Goal: Task Accomplishment & Management: Complete application form

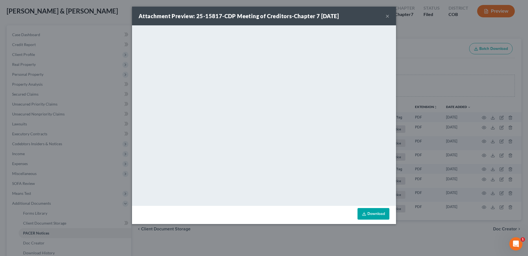
click at [384, 16] on div "Attachment Preview: 25-15817-CDP Meeting of Creditors-Chapter 7 [DATE] ×" at bounding box center [264, 16] width 264 height 19
click at [388, 15] on button "×" at bounding box center [388, 16] width 4 height 7
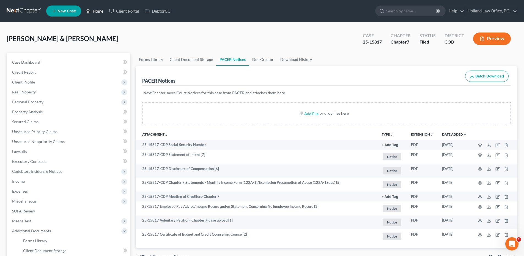
drag, startPoint x: 98, startPoint y: 12, endPoint x: 130, endPoint y: 28, distance: 36.5
click at [98, 12] on link "Home" at bounding box center [94, 11] width 23 height 10
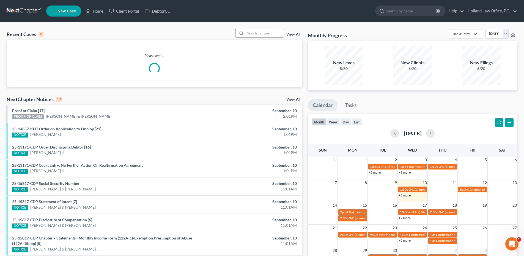
click at [255, 30] on input "search" at bounding box center [264, 33] width 39 height 8
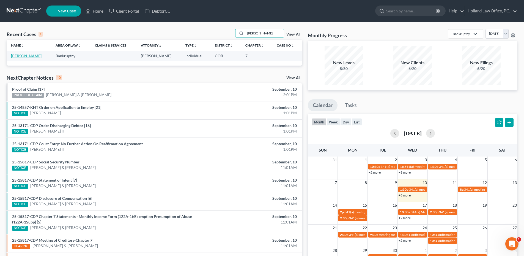
type input "[PERSON_NAME]"
click at [30, 55] on link "[PERSON_NAME]" at bounding box center [26, 55] width 31 height 5
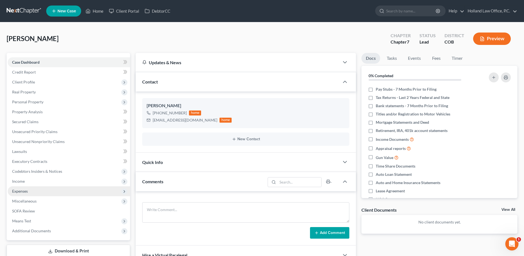
click at [52, 193] on span "Expenses" at bounding box center [69, 191] width 122 height 10
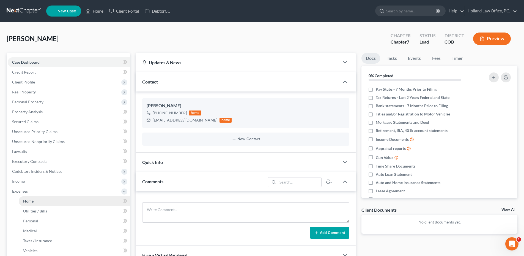
click at [51, 199] on link "Home" at bounding box center [74, 201] width 111 height 10
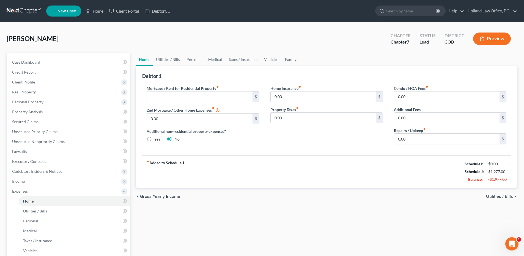
click at [165, 103] on div "Mortgage / Rent for Residential Property fiber_manual_record $ 2nd Mortgage / O…" at bounding box center [203, 116] width 124 height 63
click at [166, 122] on input "0.00" at bounding box center [199, 118] width 105 height 10
click at [172, 95] on input "text" at bounding box center [199, 96] width 105 height 10
type input "3,045"
click at [171, 62] on link "Utilities / Bills" at bounding box center [168, 59] width 31 height 13
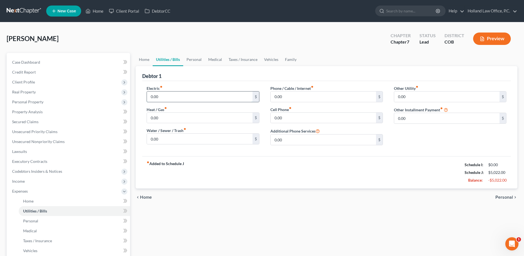
click at [171, 98] on input "0.00" at bounding box center [199, 96] width 105 height 10
type input "399"
type input "70.00"
type input "298"
click at [198, 59] on link "Personal" at bounding box center [194, 59] width 22 height 13
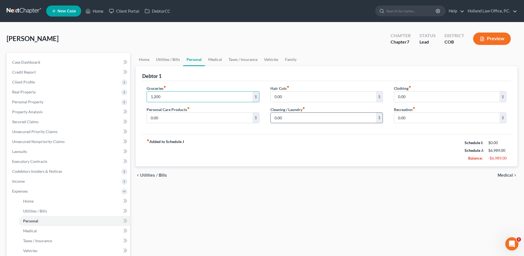
type input "1,200"
click at [277, 119] on input "0.00" at bounding box center [323, 118] width 105 height 10
type input "245"
click at [407, 96] on input "0.00" at bounding box center [446, 96] width 105 height 10
type input "200.00"
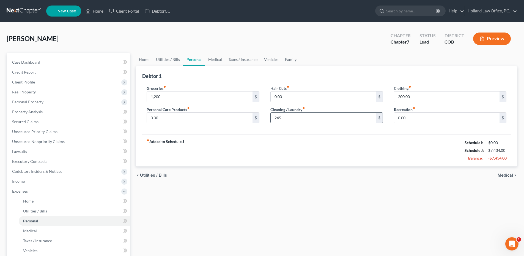
click at [331, 123] on div "245 $" at bounding box center [326, 117] width 113 height 11
click at [331, 121] on input "245" at bounding box center [323, 118] width 105 height 10
type input "45"
click at [175, 113] on input "0.00" at bounding box center [199, 118] width 105 height 10
type input "100.00"
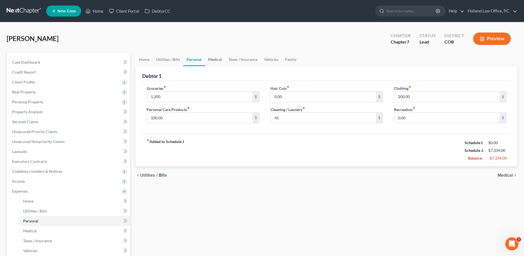
click at [212, 61] on link "Medical" at bounding box center [215, 59] width 20 height 13
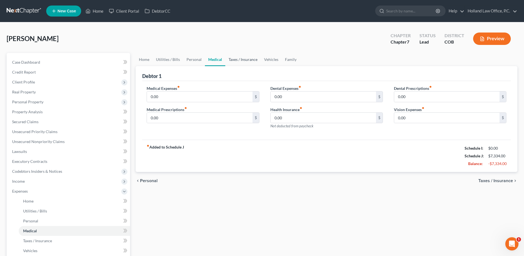
click at [236, 60] on link "Taxes / Insurance" at bounding box center [242, 59] width 35 height 13
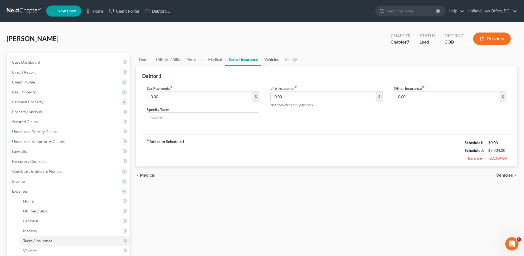
click at [275, 59] on link "Vehicles" at bounding box center [271, 59] width 21 height 13
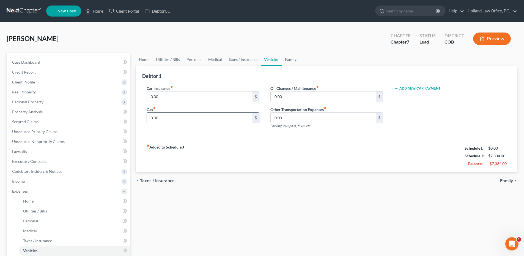
click at [167, 120] on input "0.00" at bounding box center [199, 118] width 105 height 10
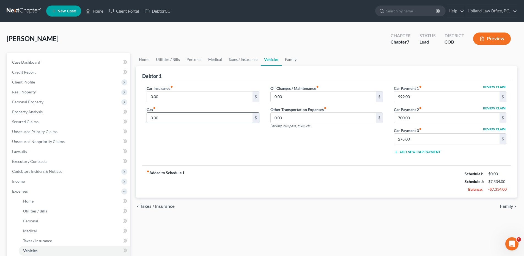
type input "7"
type input "800.75"
click at [233, 58] on link "Taxes / Insurance" at bounding box center [242, 59] width 35 height 13
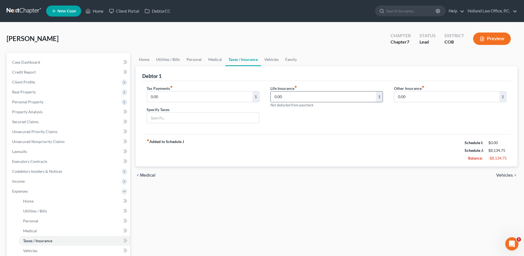
click at [291, 100] on input "0.00" at bounding box center [323, 96] width 105 height 10
type input "75"
click at [276, 63] on link "Vehicles" at bounding box center [271, 59] width 21 height 13
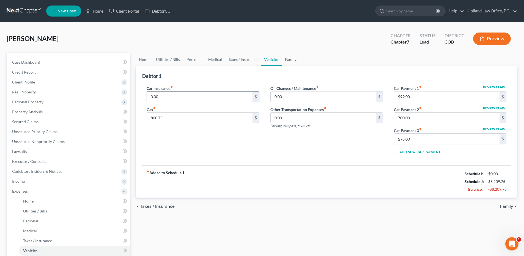
click at [160, 96] on input "0.00" at bounding box center [199, 96] width 105 height 10
type input "400.00"
click at [37, 120] on span "Secured Claims" at bounding box center [25, 121] width 26 height 5
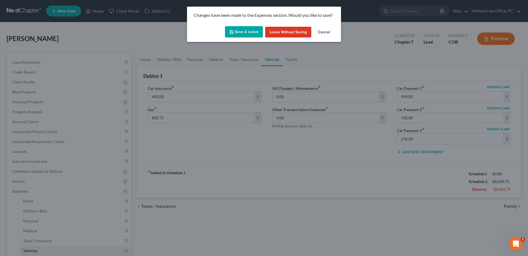
click at [239, 31] on button "Save & Leave" at bounding box center [244, 32] width 38 height 12
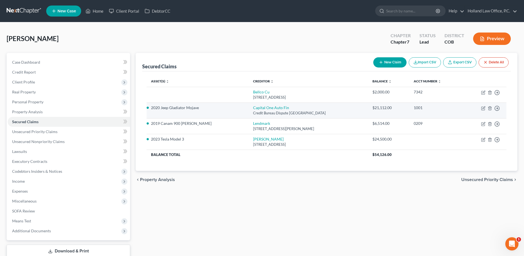
click at [249, 104] on td "Capital One Auto Fin Credit Bureau Dispute [GEOGRAPHIC_DATA]" at bounding box center [309, 110] width 120 height 16
click at [253, 107] on link "Capital One Auto Fin" at bounding box center [271, 107] width 36 height 5
select select "45"
select select "4"
select select "0"
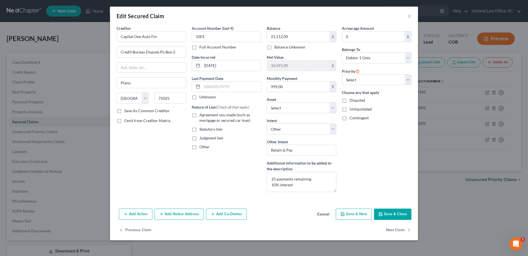
click at [389, 210] on button "Save & Close" at bounding box center [392, 214] width 37 height 12
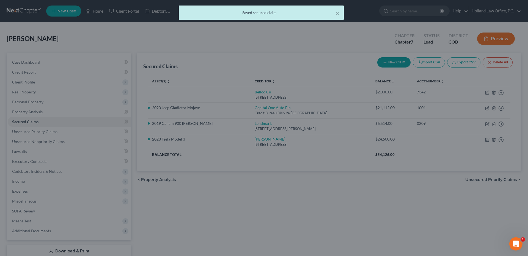
select select "9"
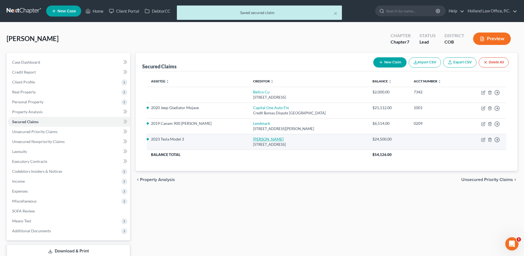
click at [253, 138] on link "[PERSON_NAME]" at bounding box center [268, 138] width 31 height 5
select select "5"
select select "4"
select select "0"
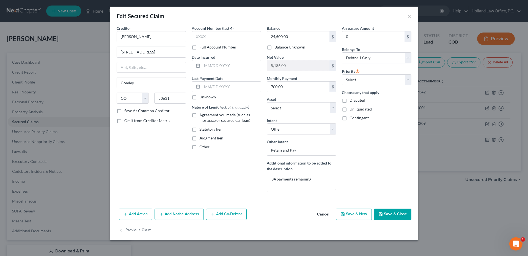
click at [396, 213] on button "Save & Close" at bounding box center [392, 214] width 37 height 12
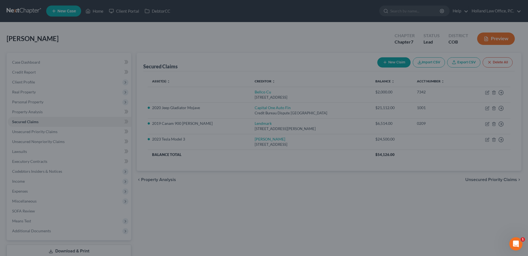
select select "4"
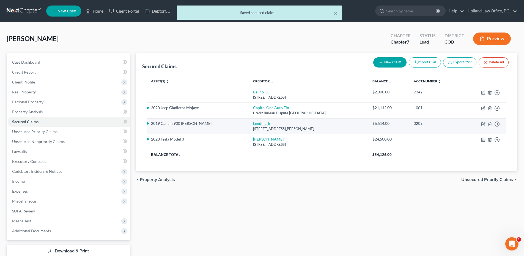
drag, startPoint x: 254, startPoint y: 122, endPoint x: 251, endPoint y: 123, distance: 3.2
click at [253, 122] on td "Lendmark [STREET_ADDRESS][PERSON_NAME]" at bounding box center [309, 126] width 120 height 16
click at [253, 123] on link "Lendmark" at bounding box center [261, 123] width 17 height 5
select select "10"
select select "4"
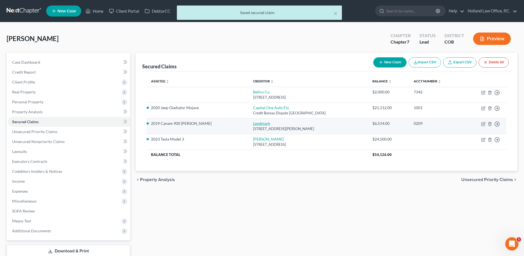
select select "0"
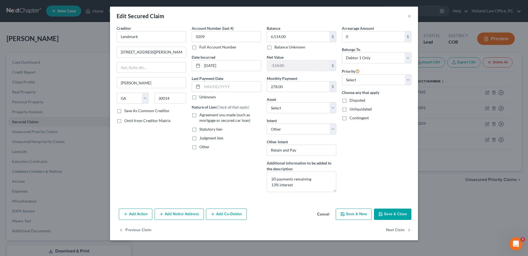
click at [397, 214] on button "Save & Close" at bounding box center [392, 214] width 37 height 12
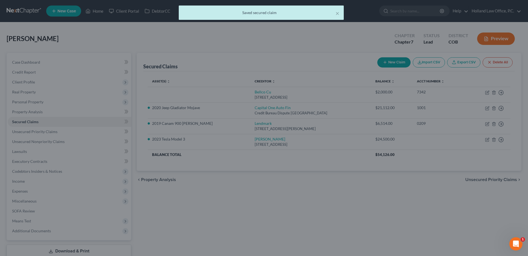
select select "10"
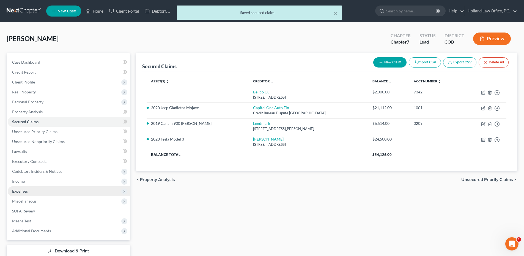
click at [36, 190] on span "Expenses" at bounding box center [69, 191] width 122 height 10
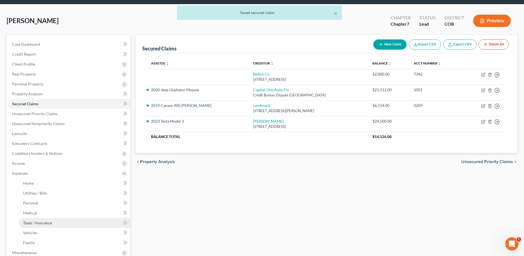
scroll to position [28, 0]
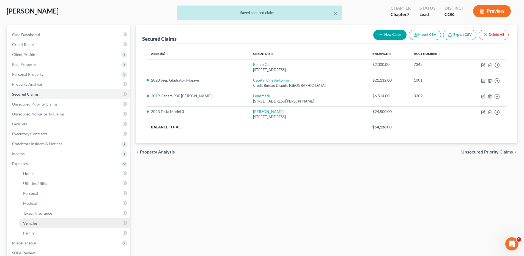
click at [37, 225] on span "Vehicles" at bounding box center [30, 222] width 14 height 5
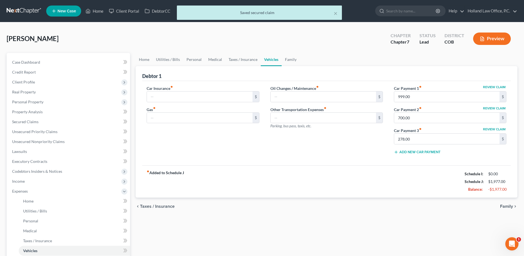
type input "400.00"
type input "800.75"
type input "0.00"
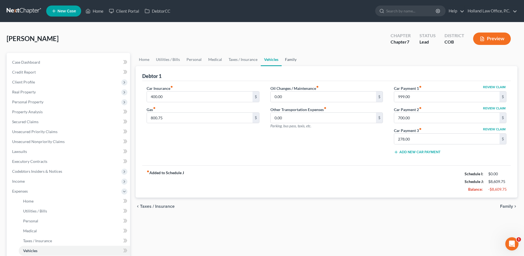
click at [284, 61] on link "Family" at bounding box center [291, 59] width 18 height 13
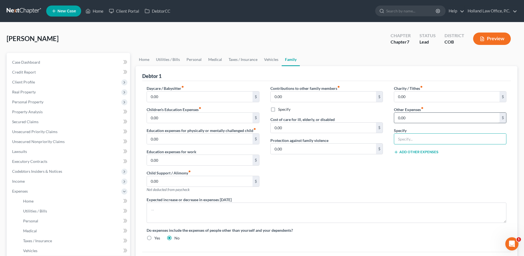
drag, startPoint x: 421, startPoint y: 140, endPoint x: 414, endPoint y: 119, distance: 22.4
click at [421, 140] on input "text" at bounding box center [450, 138] width 112 height 10
click at [413, 118] on input "0.00" at bounding box center [446, 118] width 105 height 10
type input "150.00"
type input "Pets"
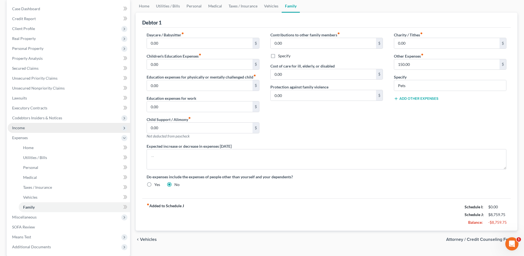
scroll to position [55, 0]
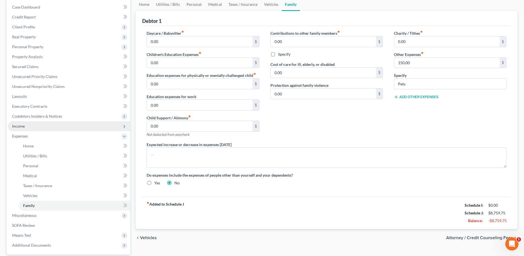
click at [32, 126] on span "Income" at bounding box center [69, 126] width 122 height 10
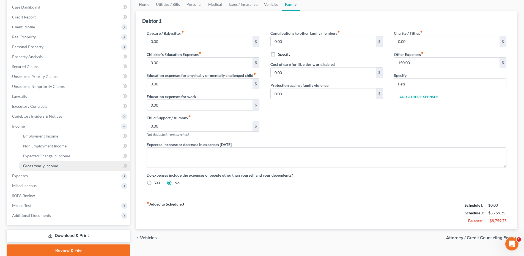
click at [47, 164] on span "Gross Yearly Income" at bounding box center [40, 165] width 35 height 5
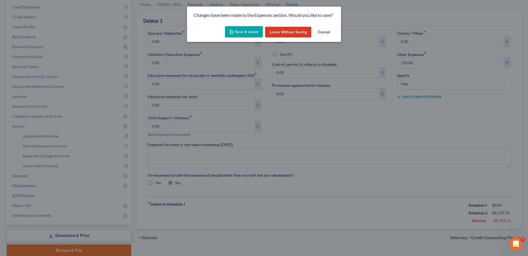
click at [239, 33] on button "Save & Leave" at bounding box center [244, 32] width 38 height 12
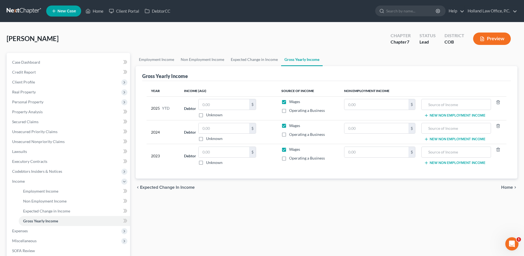
click at [289, 157] on label "Operating a Business" at bounding box center [307, 158] width 36 height 6
click at [291, 157] on input "Operating a Business" at bounding box center [293, 157] width 4 height 4
checkbox input "true"
click at [238, 152] on input "text" at bounding box center [224, 152] width 51 height 10
type input "8,672.00"
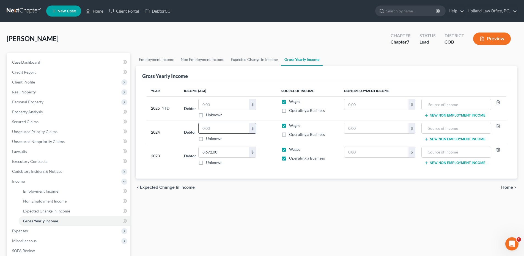
click at [217, 128] on input "text" at bounding box center [224, 128] width 51 height 10
type input "21,613.00"
click at [221, 155] on input "8,672.00" at bounding box center [224, 152] width 51 height 10
click at [239, 166] on td "Debtor 8,672.00 $ Unknown Balance Undetermined 8,672.00 $ Unknown" at bounding box center [228, 156] width 97 height 24
click at [31, 124] on link "Secured Claims" at bounding box center [69, 122] width 122 height 10
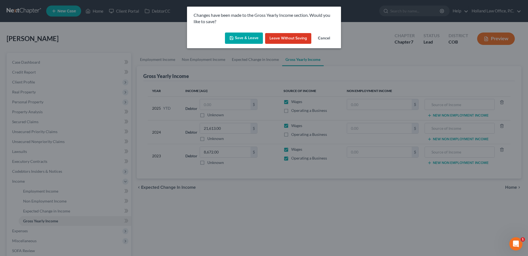
click at [242, 39] on button "Save & Leave" at bounding box center [244, 38] width 38 height 12
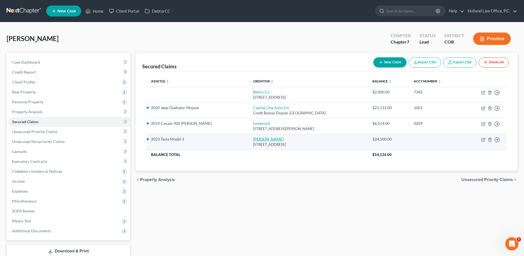
click at [253, 138] on link "[PERSON_NAME]" at bounding box center [268, 138] width 31 height 5
select select "5"
select select "4"
select select "0"
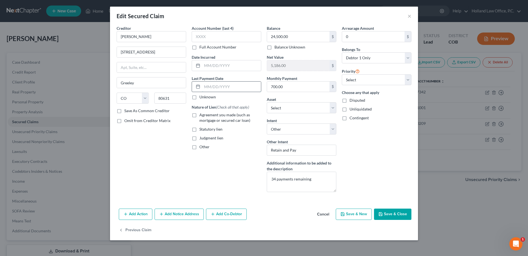
click at [223, 86] on input "text" at bounding box center [231, 86] width 59 height 10
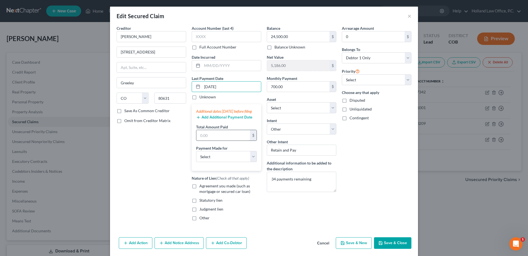
type input "[DATE]"
click at [219, 140] on input "text" at bounding box center [223, 135] width 54 height 10
type input "812,025"
drag, startPoint x: 218, startPoint y: 140, endPoint x: 194, endPoint y: 142, distance: 23.5
click at [189, 141] on div "Account Number (last 4) Full Account Number Date Incurred Last Payment Date [DA…" at bounding box center [226, 124] width 75 height 199
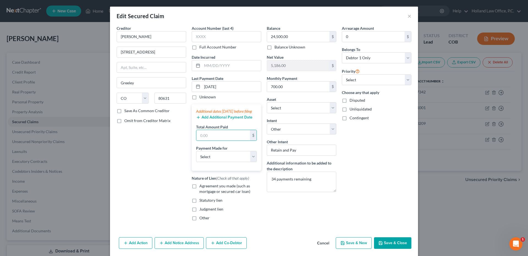
click at [221, 119] on button "Add Additional Payment Date" at bounding box center [224, 117] width 56 height 4
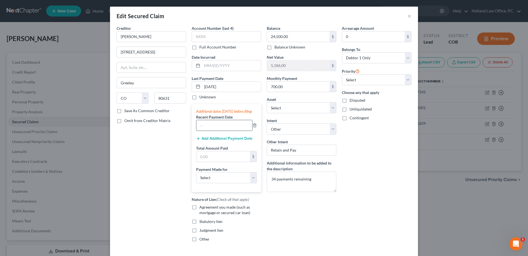
click at [210, 130] on input "text" at bounding box center [224, 125] width 56 height 10
type input "[DATE]"
click at [207, 161] on input "text" at bounding box center [223, 156] width 54 height 10
click at [212, 141] on button "Add Additional Payment Date" at bounding box center [224, 138] width 56 height 4
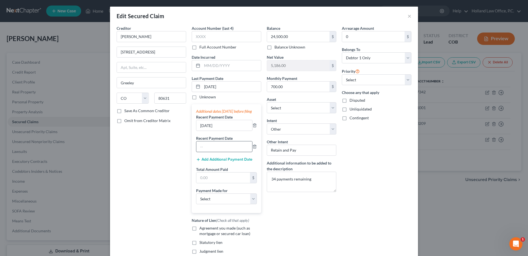
drag, startPoint x: 205, startPoint y: 159, endPoint x: 205, endPoint y: 152, distance: 6.9
click at [205, 158] on div "Additional dates [DATE] before filing Recent Payment Date [DATE] Recent Payment…" at bounding box center [227, 158] width 70 height 109
click at [205, 152] on input "text" at bounding box center [224, 146] width 56 height 10
type input "6"
type input "[DATE]"
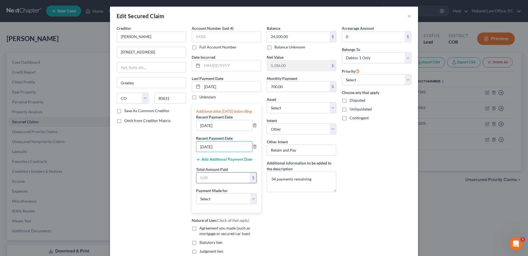
click at [220, 183] on input "text" at bounding box center [223, 177] width 54 height 10
click at [215, 183] on input "text" at bounding box center [223, 177] width 54 height 10
type input "2,100.00"
drag, startPoint x: 218, startPoint y: 203, endPoint x: 218, endPoint y: 198, distance: 5.0
click at [218, 203] on select "Select Car Credit Card Loan Repayment Mortgage Other Suppliers Or Vendors" at bounding box center [226, 198] width 61 height 11
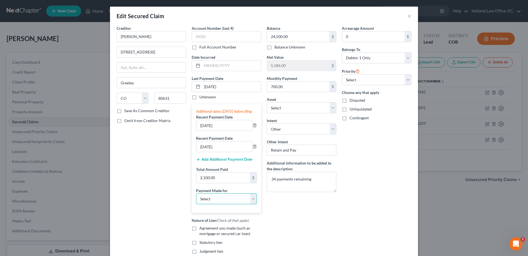
select select "0"
click at [196, 198] on select "Select Car Credit Card Loan Repayment Mortgage Other Suppliers Or Vendors" at bounding box center [226, 198] width 61 height 11
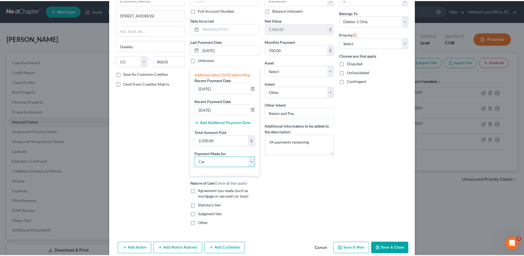
scroll to position [67, 0]
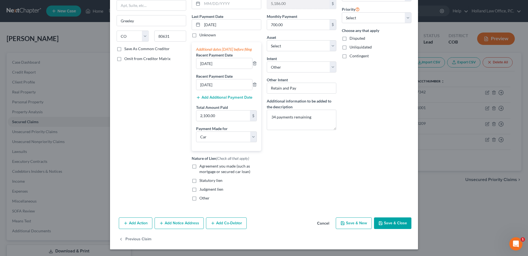
click at [380, 225] on button "Save & Close" at bounding box center [392, 223] width 37 height 12
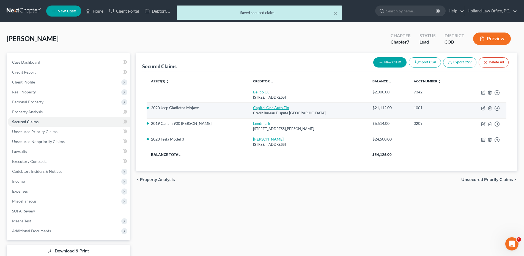
click at [254, 107] on link "Capital One Auto Fin" at bounding box center [271, 107] width 36 height 5
select select "45"
select select "4"
select select "0"
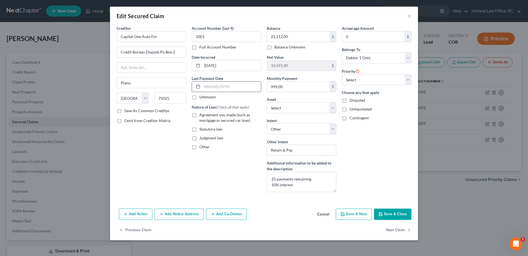
click at [214, 86] on input "text" at bounding box center [231, 86] width 59 height 10
click at [397, 210] on button "Save & Close" at bounding box center [392, 214] width 37 height 12
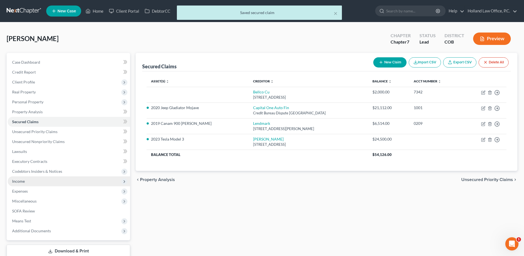
drag, startPoint x: 21, startPoint y: 177, endPoint x: 24, endPoint y: 178, distance: 3.5
click at [21, 177] on span "Income" at bounding box center [69, 181] width 122 height 10
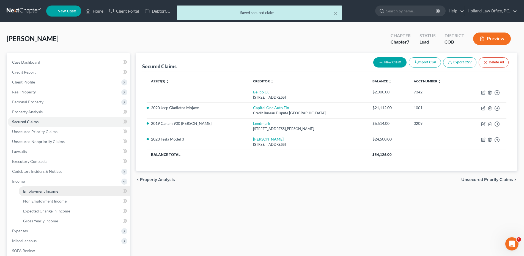
click at [28, 188] on span "Employment Income" at bounding box center [40, 190] width 35 height 5
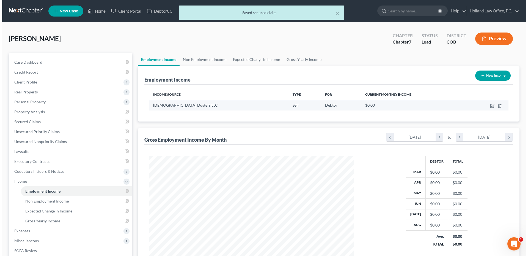
scroll to position [103, 216]
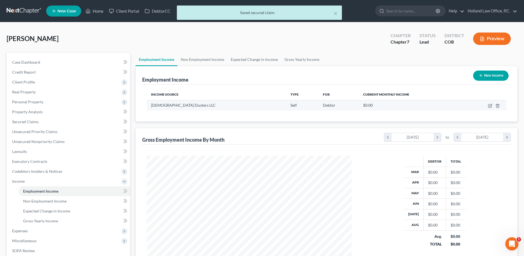
click at [488, 109] on td at bounding box center [484, 105] width 43 height 10
click at [489, 108] on icon "button" at bounding box center [489, 105] width 3 height 3
select select "1"
select select "5"
select select "0"
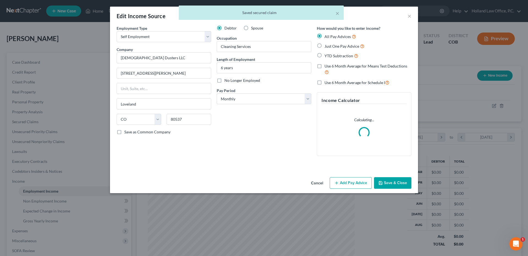
scroll to position [103, 218]
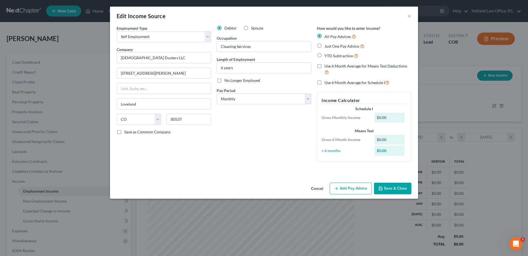
click at [344, 188] on button "Add Pay Advice" at bounding box center [351, 188] width 42 height 12
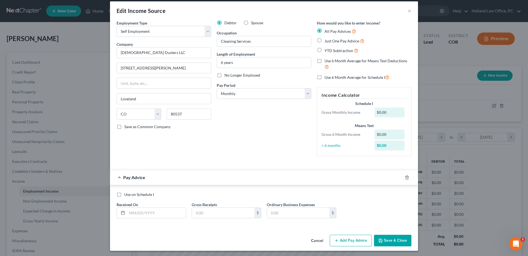
scroll to position [7, 0]
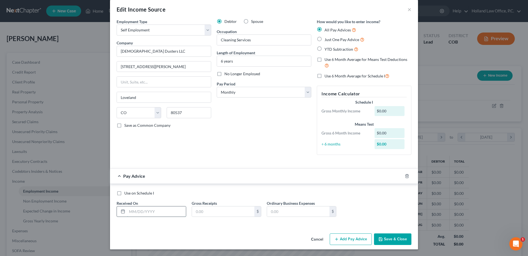
click at [133, 210] on input "text" at bounding box center [156, 211] width 59 height 10
type input "[DATE]"
type input "21,184.39"
type input "23,487.34"
click at [355, 234] on button "Add Pay Advice" at bounding box center [351, 239] width 42 height 12
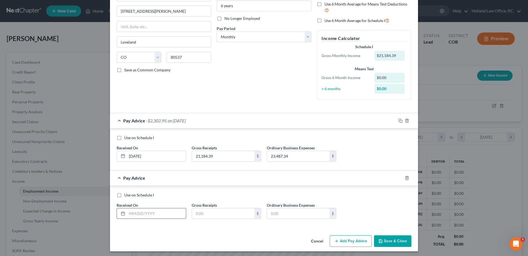
scroll to position [64, 0]
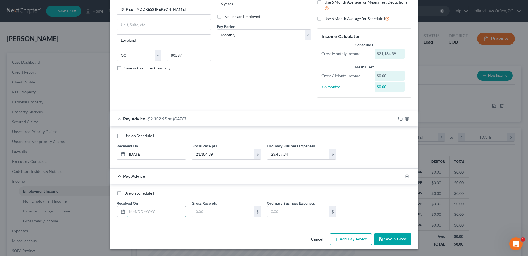
click at [147, 211] on input "text" at bounding box center [156, 211] width 59 height 10
type input "[DATE]"
type input "19,885.80"
click at [218, 208] on input "19,885.80" at bounding box center [223, 211] width 62 height 10
click at [291, 210] on input "text" at bounding box center [298, 211] width 62 height 10
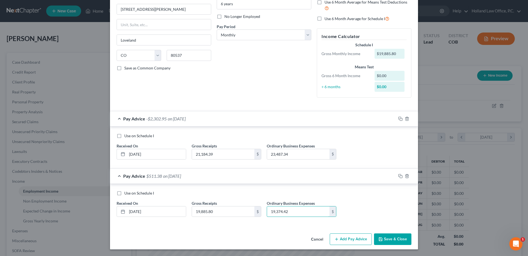
type input "19,374.42"
click at [344, 239] on button "Add Pay Advice" at bounding box center [351, 239] width 42 height 12
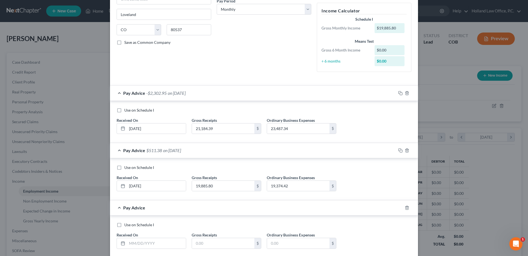
scroll to position [121, 0]
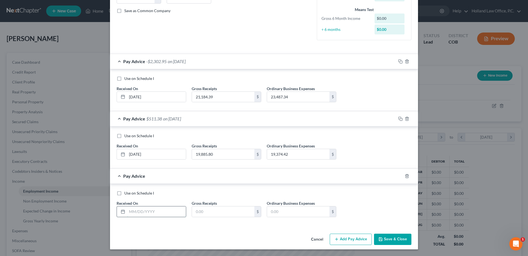
click at [146, 212] on input "text" at bounding box center [156, 211] width 59 height 10
type input "[DATE]"
type input "15,132.07"
type input "24,598.14"
click at [343, 234] on button "Add Pay Advice" at bounding box center [351, 239] width 42 height 12
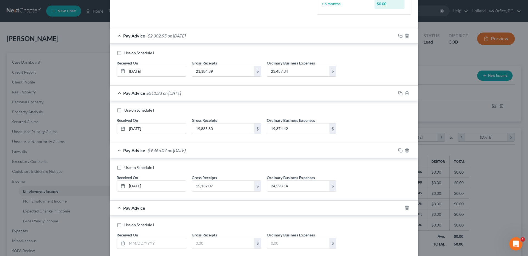
scroll to position [178, 0]
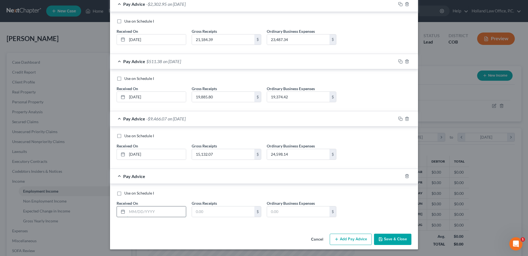
click at [135, 208] on input "text" at bounding box center [156, 211] width 59 height 10
type input "[DATE]"
type input "14,535.84"
type input "24,303.27"
click at [341, 235] on button "Add Pay Advice" at bounding box center [351, 239] width 42 height 12
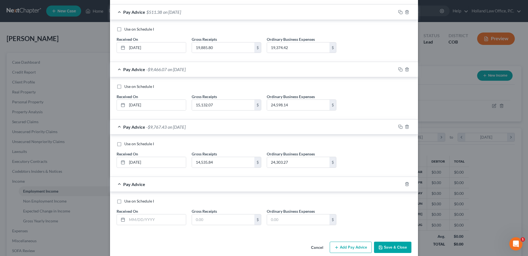
scroll to position [233, 0]
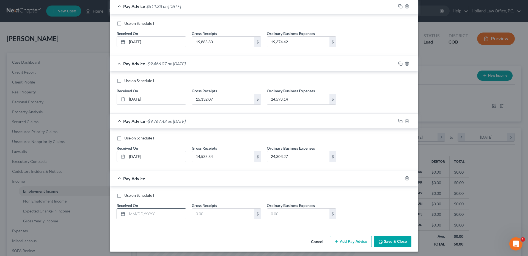
click at [137, 212] on input "text" at bounding box center [156, 213] width 59 height 10
type input "[DATE]"
type input "20,487.78"
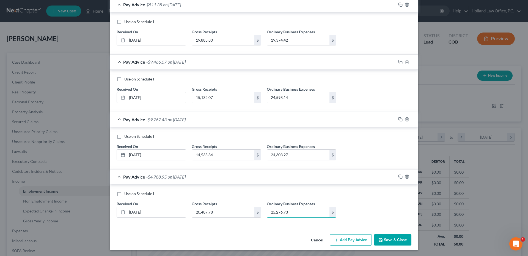
scroll to position [235, 0]
type input "25,276.73"
click at [342, 240] on button "Add Pay Advice" at bounding box center [351, 239] width 42 height 12
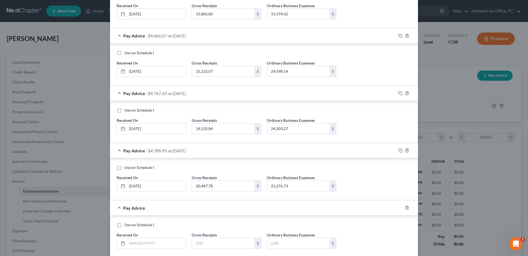
scroll to position [293, 0]
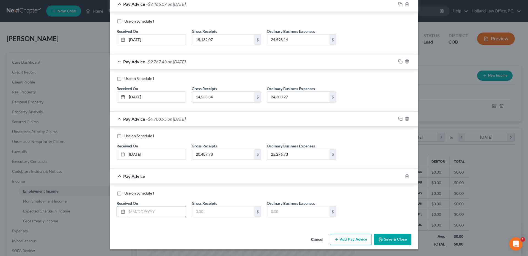
click at [143, 212] on input "text" at bounding box center [156, 211] width 59 height 10
type input "[DATE]"
drag, startPoint x: 205, startPoint y: 210, endPoint x: 201, endPoint y: 209, distance: 4.0
click at [203, 210] on input "text" at bounding box center [223, 211] width 62 height 10
type input "19,323.94"
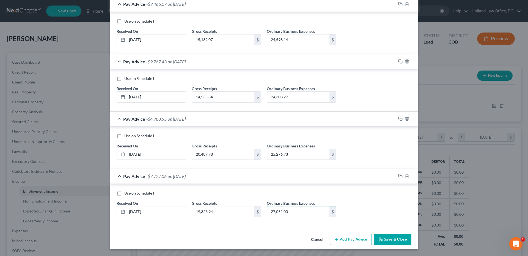
type input "27,051.00"
click at [349, 236] on button "Add Pay Advice" at bounding box center [351, 239] width 42 height 12
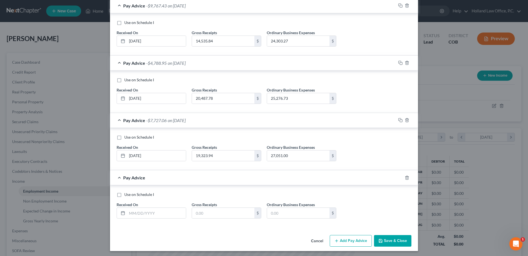
scroll to position [350, 0]
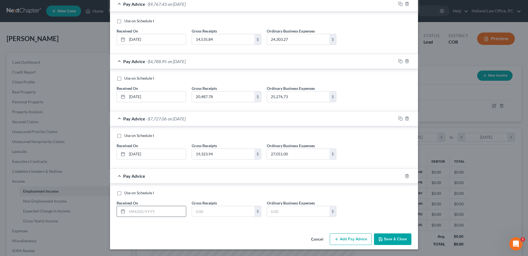
click at [142, 209] on input "text" at bounding box center [156, 211] width 59 height 10
type input "[DATE]"
type input "50,944.32"
type input "41,700.90"
click at [353, 238] on button "Add Pay Advice" at bounding box center [351, 239] width 42 height 12
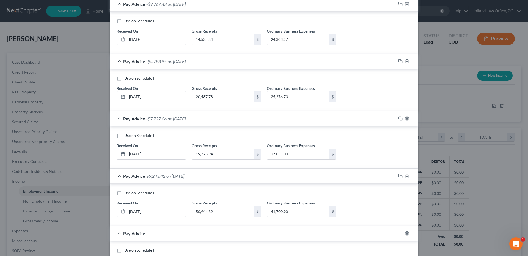
scroll to position [405, 0]
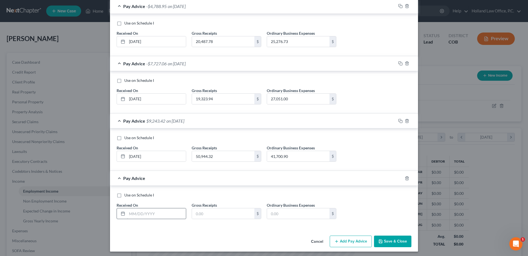
drag, startPoint x: 144, startPoint y: 207, endPoint x: 143, endPoint y: 210, distance: 3.3
click at [144, 207] on div "Received On *" at bounding box center [151, 210] width 75 height 17
click at [143, 211] on input "text" at bounding box center [156, 213] width 59 height 10
type input "[DATE]"
click at [215, 212] on input "text" at bounding box center [223, 213] width 62 height 10
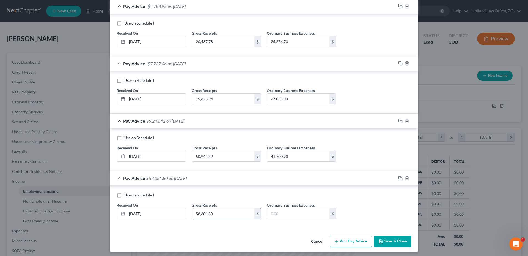
type input "58,381.80"
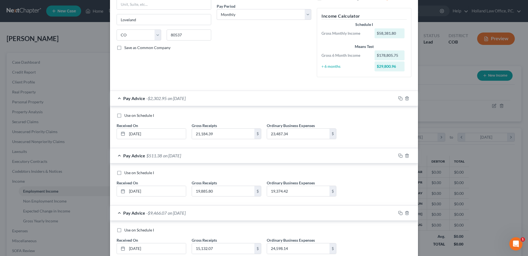
scroll to position [0, 0]
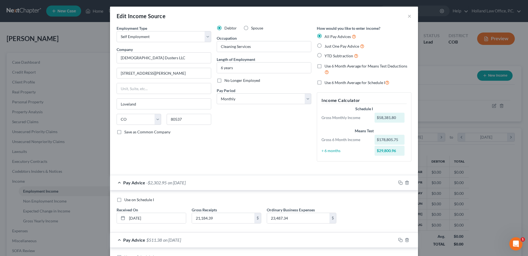
type input "52,765.64"
click at [325, 65] on label "Use 6 Month Average for Means Test Deductions" at bounding box center [368, 69] width 87 height 12
click at [327, 65] on input "Use 6 Month Average for Means Test Deductions" at bounding box center [329, 65] width 4 height 4
checkbox input "true"
click at [325, 85] on label "Use 6 Month Average for Schedule I" at bounding box center [357, 82] width 65 height 6
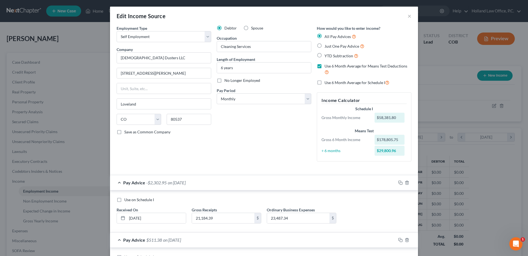
click at [327, 83] on input "Use 6 Month Average for Schedule I" at bounding box center [329, 81] width 4 height 4
checkbox input "true"
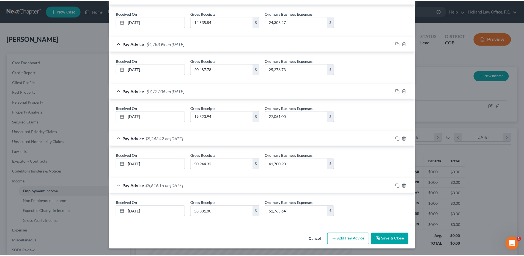
scroll to position [339, 0]
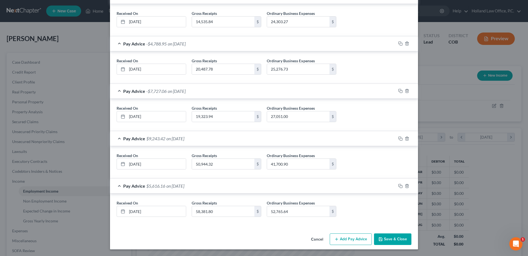
click at [396, 243] on button "Save & Close" at bounding box center [392, 239] width 37 height 12
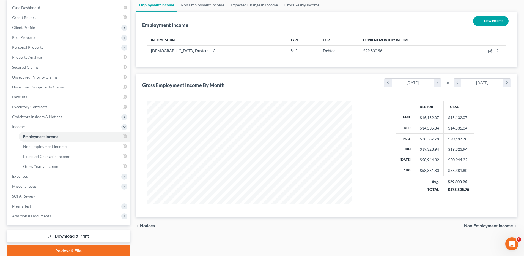
scroll to position [55, 0]
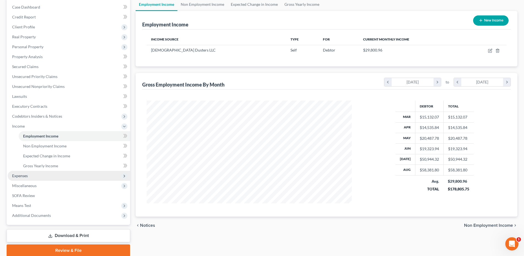
click at [35, 172] on span "Expenses" at bounding box center [69, 176] width 122 height 10
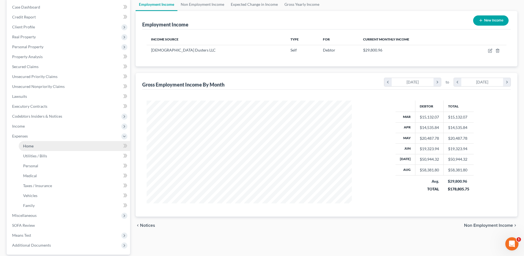
click at [43, 144] on link "Home" at bounding box center [74, 146] width 111 height 10
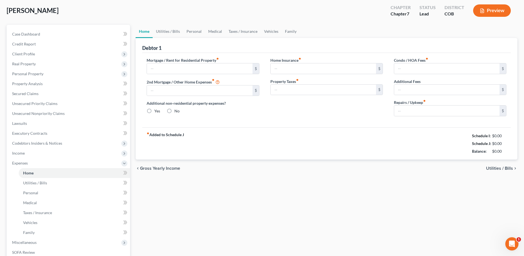
type input "3,045.00"
radio input "true"
type input "0.00"
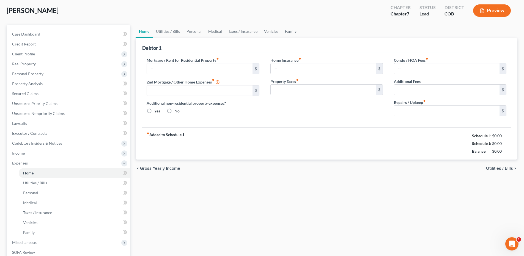
type input "0.00"
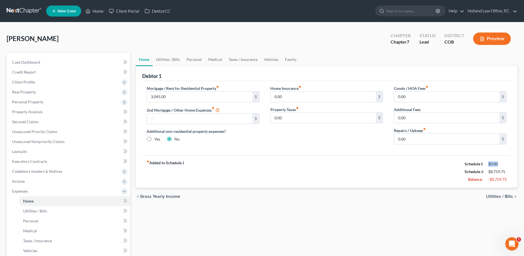
drag, startPoint x: 489, startPoint y: 164, endPoint x: 506, endPoint y: 164, distance: 17.9
click at [506, 164] on div "$0.00" at bounding box center [498, 164] width 24 height 6
drag, startPoint x: 504, startPoint y: 164, endPoint x: 485, endPoint y: 164, distance: 19.0
click at [486, 164] on div "$0.00" at bounding box center [498, 164] width 24 height 6
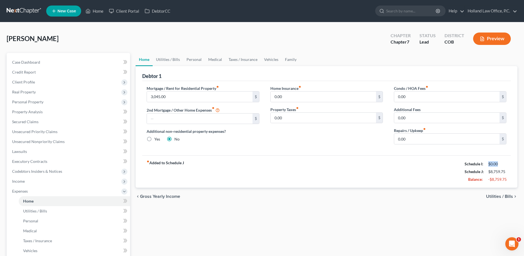
click at [486, 164] on div "$0.00" at bounding box center [498, 164] width 24 height 6
click at [38, 184] on span "Income" at bounding box center [69, 181] width 122 height 10
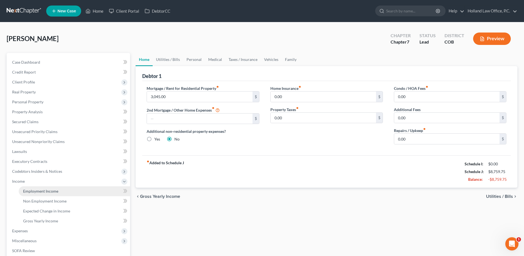
click at [35, 192] on span "Employment Income" at bounding box center [40, 190] width 35 height 5
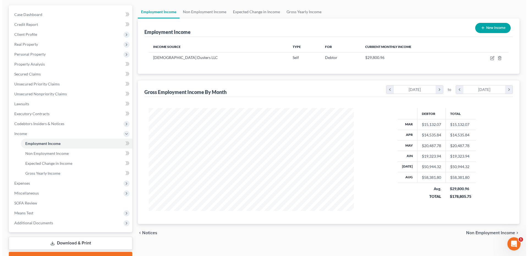
scroll to position [55, 0]
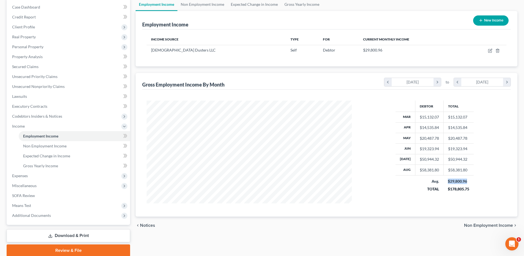
drag, startPoint x: 447, startPoint y: 179, endPoint x: 479, endPoint y: 179, distance: 32.2
click at [479, 179] on div "Debtor Total Mar $15,132.07 $15,132.07 Apr $14,535.84 $14,535.84 May $20,487.78…" at bounding box center [434, 151] width 155 height 103
click at [489, 50] on icon "button" at bounding box center [490, 50] width 4 height 4
select select "1"
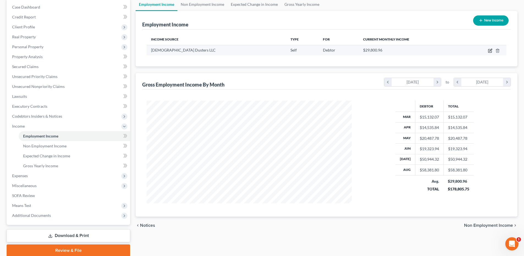
select select "5"
select select "0"
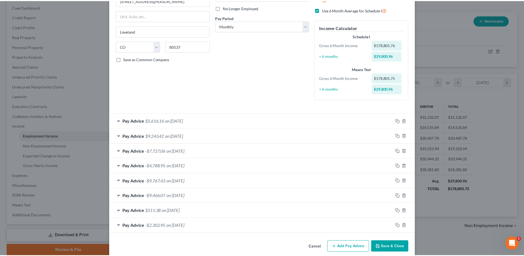
scroll to position [80, 0]
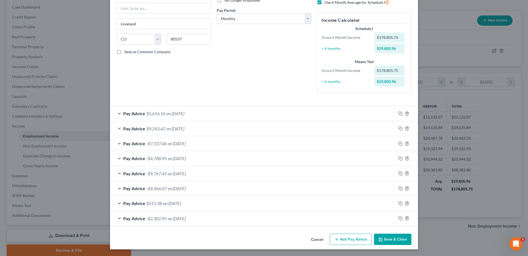
click at [391, 238] on button "Save & Close" at bounding box center [392, 239] width 37 height 12
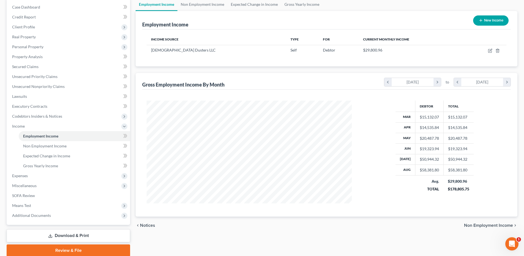
scroll to position [0, 0]
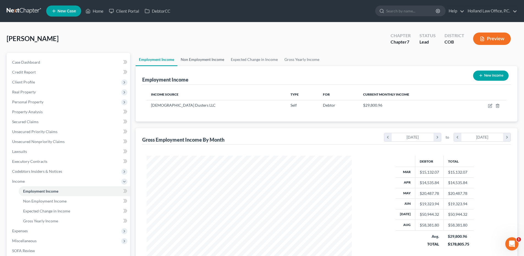
drag, startPoint x: 204, startPoint y: 65, endPoint x: 224, endPoint y: 65, distance: 20.4
click at [204, 65] on link "Non Employment Income" at bounding box center [202, 59] width 50 height 13
